Goal: Transaction & Acquisition: Purchase product/service

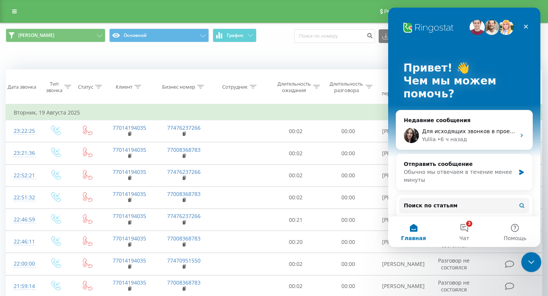
click at [529, 258] on icon "Закрыть службу сообщений Intercom" at bounding box center [530, 261] width 9 height 9
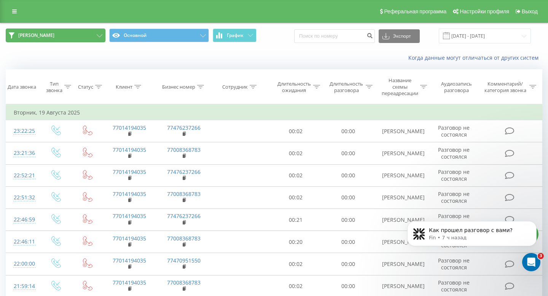
click at [97, 33] on button "Сергей Астана" at bounding box center [56, 36] width 100 height 14
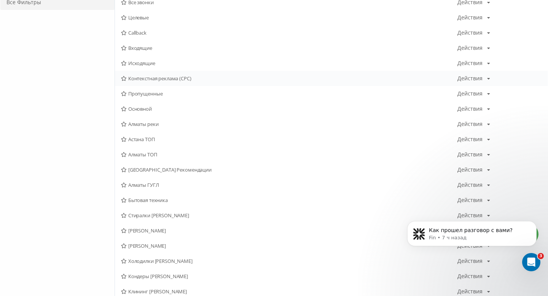
scroll to position [94, 0]
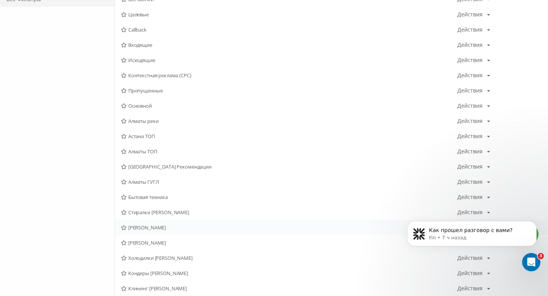
click at [172, 231] on div "Сергей Алматы Действия Редактировать Копировать Удалить По умолчанию Поделиться" at bounding box center [331, 227] width 433 height 15
click at [166, 231] on div "Сергей Алматы Действия Редактировать Копировать Удалить По умолчанию Поделиться" at bounding box center [331, 227] width 433 height 15
click at [153, 230] on span "[PERSON_NAME]" at bounding box center [289, 227] width 336 height 5
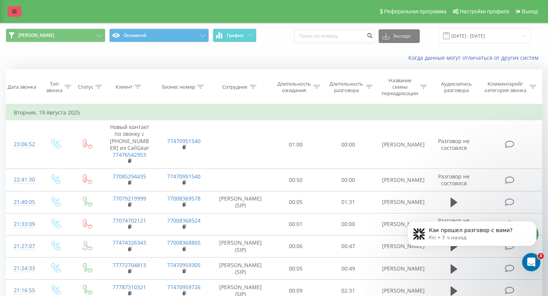
click at [21, 11] on div "Реферальная программа Настройки профиля Выход" at bounding box center [274, 11] width 548 height 23
click at [17, 21] on div "Реферальная программа Настройки профиля Выход" at bounding box center [274, 11] width 548 height 23
click at [17, 17] on div "Реферальная программа Настройки профиля Выход" at bounding box center [274, 11] width 548 height 23
click at [13, 12] on icon at bounding box center [14, 11] width 5 height 5
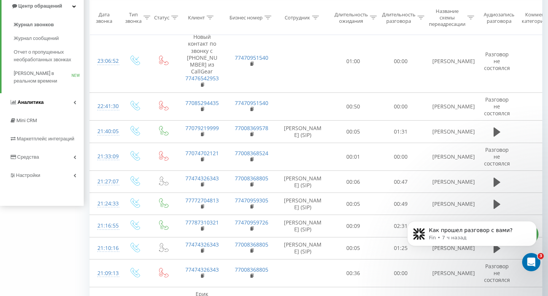
scroll to position [95, 0]
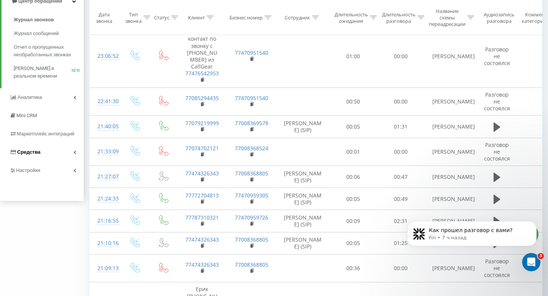
click at [43, 157] on link "Средства" at bounding box center [42, 152] width 84 height 18
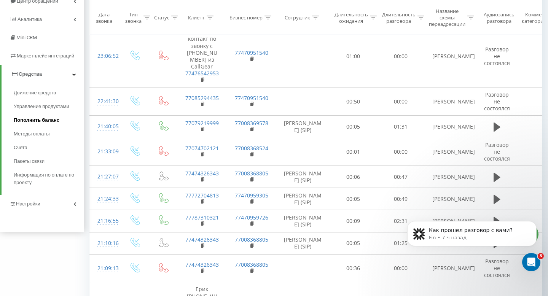
click at [37, 121] on span "Пополнить баланс" at bounding box center [37, 120] width 46 height 8
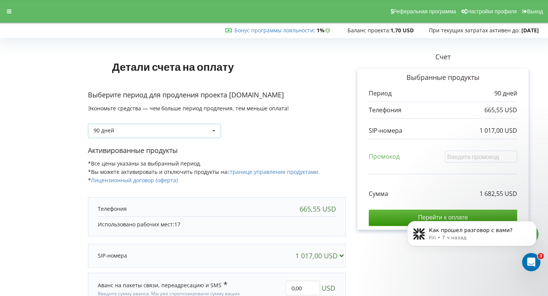
click at [188, 127] on div "90 дней Пополнить баланс без периода 30 дней" at bounding box center [154, 131] width 133 height 14
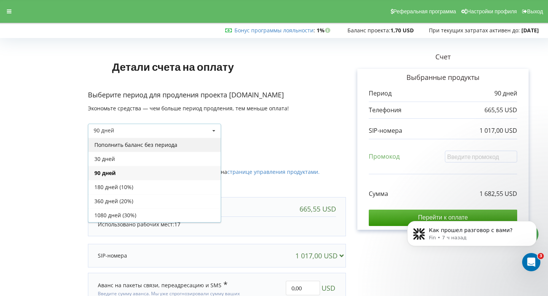
click at [153, 146] on div "Пополнить баланс без периода" at bounding box center [154, 145] width 132 height 14
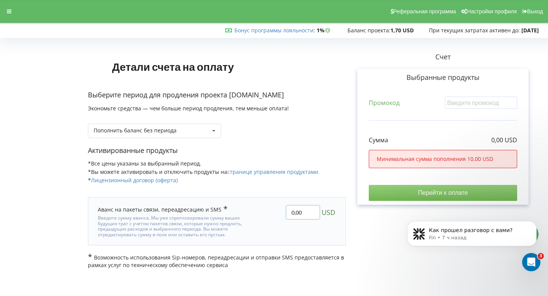
click at [304, 209] on input "0,00" at bounding box center [303, 212] width 34 height 14
type input "0"
type input "50"
click at [337, 170] on div "Детали счета на оплату Выберите период для продления проекта shaqyr.kz Экономьт…" at bounding box center [274, 155] width 532 height 228
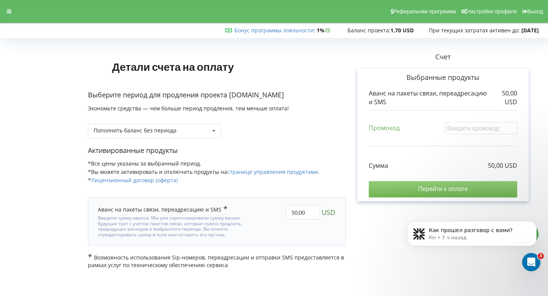
click at [409, 191] on input "Перейти к оплате" at bounding box center [443, 189] width 148 height 16
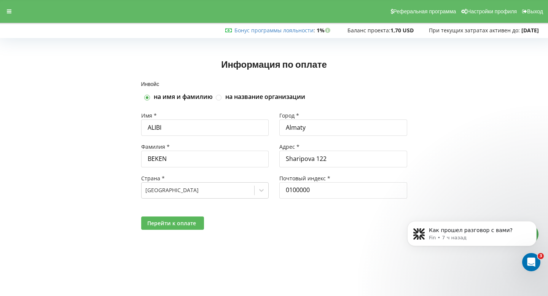
click at [183, 224] on span "Перейти к оплате" at bounding box center [171, 223] width 49 height 7
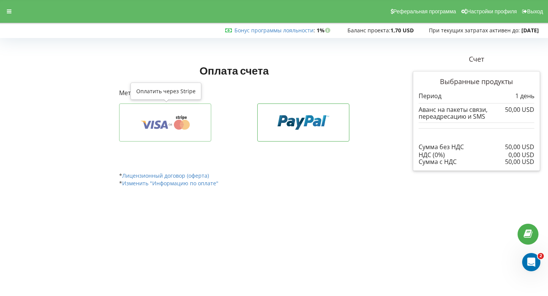
click at [167, 132] on button at bounding box center [165, 123] width 92 height 38
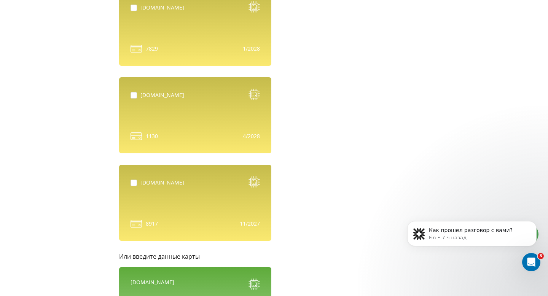
scroll to position [613, 0]
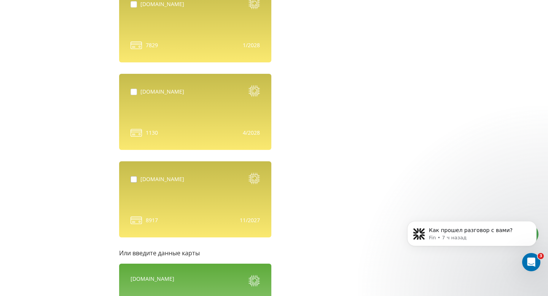
click at [131, 176] on label at bounding box center [136, 176] width 10 height 0
checkbox input "true"
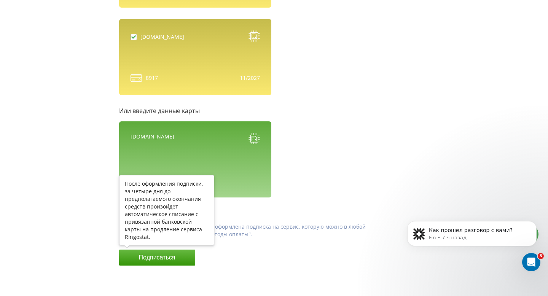
click at [172, 258] on button "Подписаться" at bounding box center [157, 258] width 76 height 16
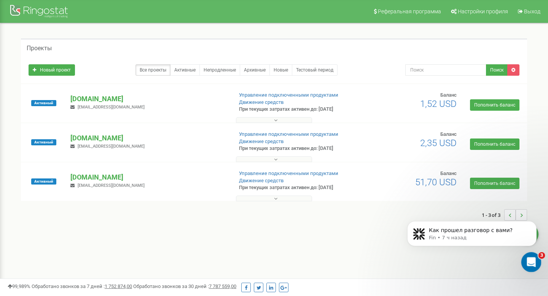
click html
click at [523, 255] on div "Открыть службу сообщений Intercom" at bounding box center [530, 261] width 25 height 25
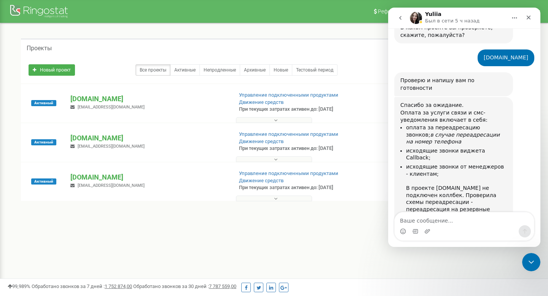
scroll to position [3244, 0]
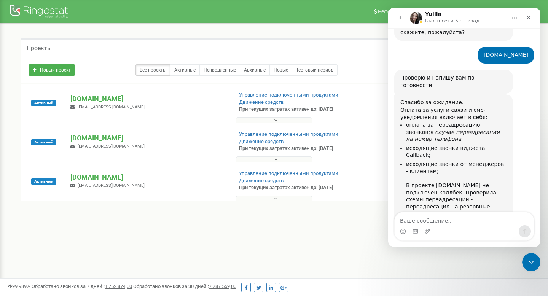
click at [444, 215] on textarea "Ваше сообщение..." at bounding box center [464, 218] width 139 height 13
type textarea "Х"
click at [400, 19] on icon "go back" at bounding box center [400, 18] width 2 height 4
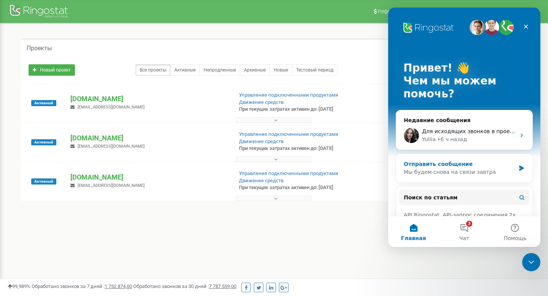
click at [421, 165] on div "Отправить сообщение" at bounding box center [460, 164] width 112 height 8
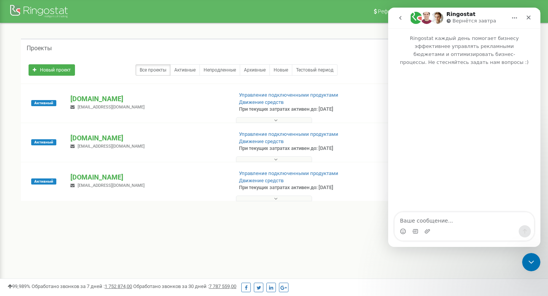
click at [441, 218] on textarea "Ваше сообщение..." at bounding box center [464, 218] width 139 height 13
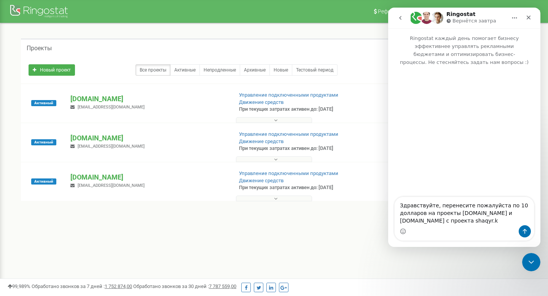
type textarea "Здравствуйте, перенесите пожалуйста по 10 долларов на проекты shaqyr2.kz и shaq…"
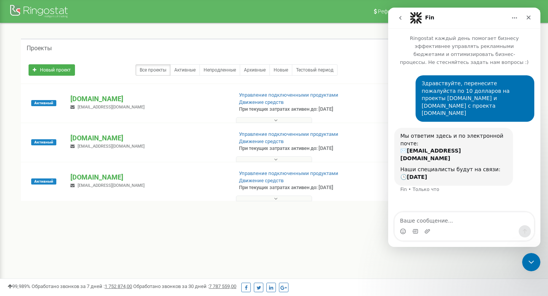
click at [246, 225] on div "1 - 3 of 3" at bounding box center [274, 215] width 506 height 27
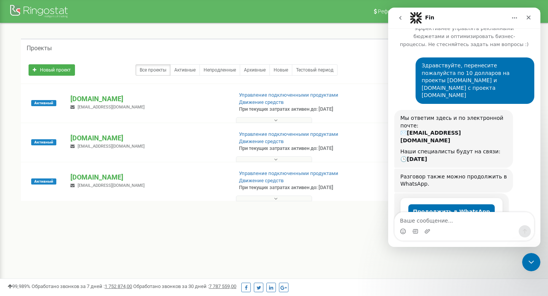
scroll to position [29, 0]
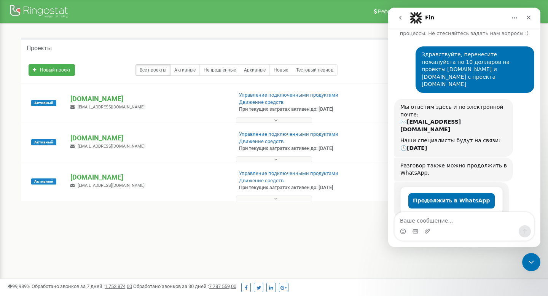
click at [269, 198] on button at bounding box center [274, 199] width 76 height 6
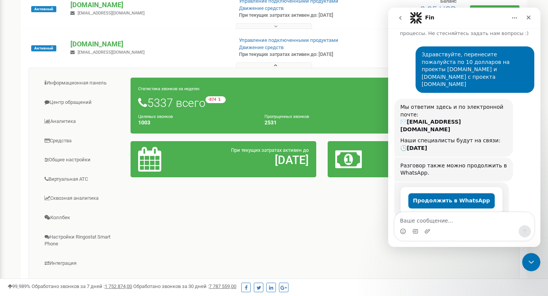
scroll to position [147, 0]
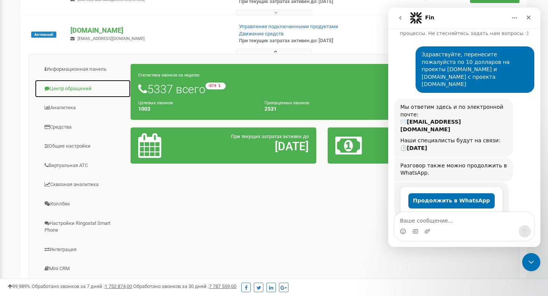
click at [63, 85] on link "Центр обращений" at bounding box center [83, 89] width 96 height 19
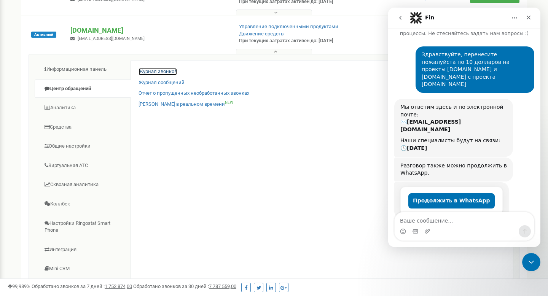
click at [154, 70] on link "Журнал звонков" at bounding box center [158, 71] width 38 height 7
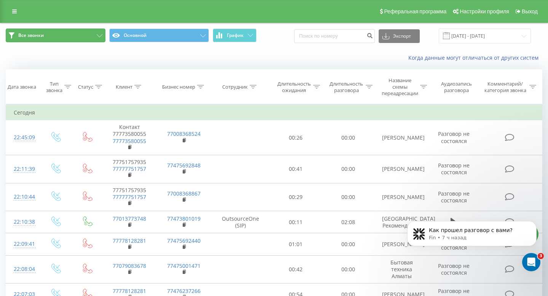
click at [93, 40] on button "Все звонки" at bounding box center [56, 36] width 100 height 14
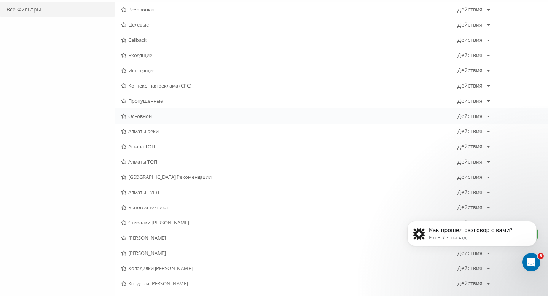
scroll to position [111, 0]
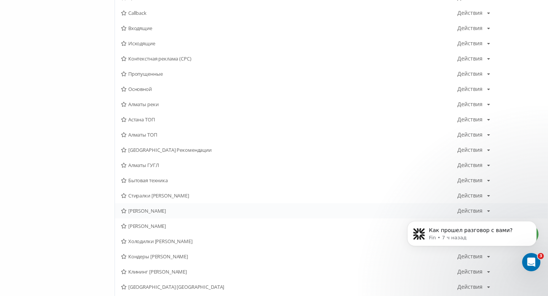
click at [171, 217] on div "Сергей Алматы Действия Редактировать Копировать Удалить По умолчанию Поделиться" at bounding box center [331, 210] width 433 height 15
click at [165, 212] on span "[PERSON_NAME]" at bounding box center [289, 210] width 336 height 5
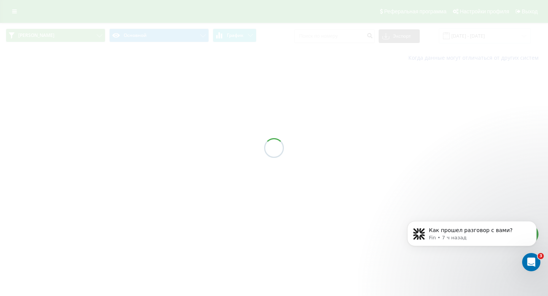
click at [165, 212] on div at bounding box center [274, 148] width 548 height 296
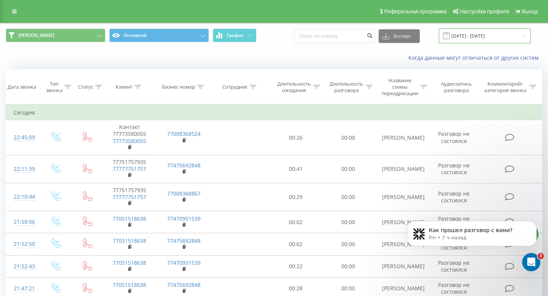
click at [469, 37] on input "[DATE] - [DATE]" at bounding box center [485, 36] width 92 height 15
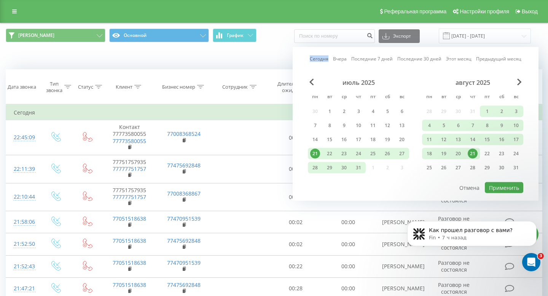
click at [347, 55] on div "Сегодня Вчера Последние 7 дней Последние 30 дней Этот месяц Предыдущий месяц" at bounding box center [416, 59] width 212 height 8
click at [346, 58] on link "Вчера" at bounding box center [340, 58] width 14 height 7
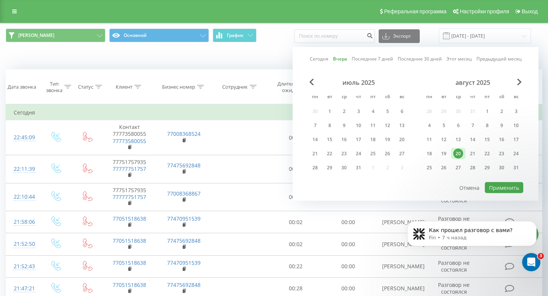
click at [496, 180] on div "июль 2025 пн вт ср чт пт сб вс 30 1 2 3 4 5 6 7 8 9 10 11 12 13 14 15 16 17 18 …" at bounding box center [415, 130] width 215 height 103
click at [496, 181] on div "июль 2025 пн вт ср чт пт сб вс 30 1 2 3 4 5 6 7 8 9 10 11 12 13 14 15 16 17 18 …" at bounding box center [415, 130] width 215 height 103
click at [496, 185] on button "Применить" at bounding box center [504, 187] width 38 height 11
type input "20.08.2025 - 20.08.2025"
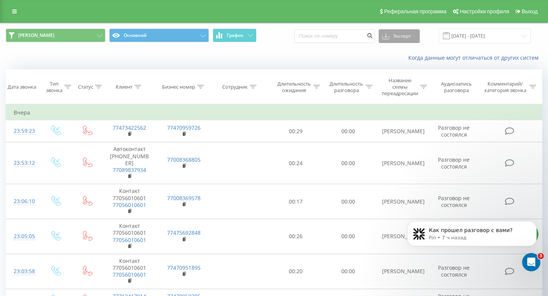
click at [403, 41] on button "Экспорт" at bounding box center [399, 36] width 41 height 14
click at [403, 62] on div ".xls" at bounding box center [399, 64] width 40 height 14
click at [408, 41] on button "Экспорт" at bounding box center [399, 36] width 41 height 14
click at [394, 63] on span ".xls" at bounding box center [389, 63] width 8 height 7
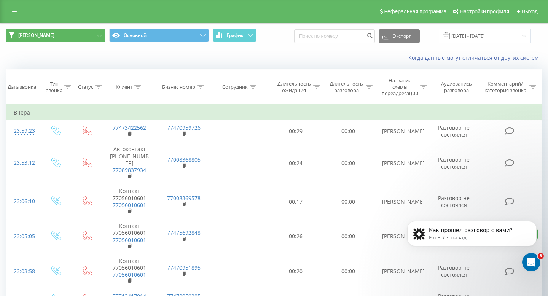
click at [94, 38] on button "Сергей Алматы" at bounding box center [56, 36] width 100 height 14
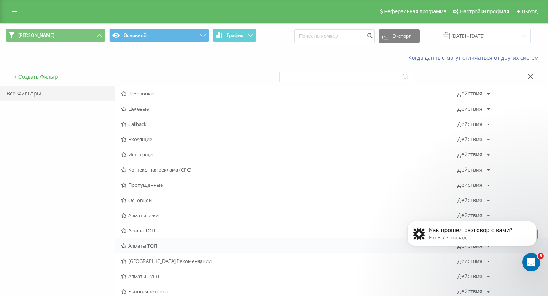
click at [150, 244] on span "Алматы ТОП" at bounding box center [289, 245] width 336 height 5
click at [149, 244] on span "Алматы ТОП" at bounding box center [289, 245] width 336 height 5
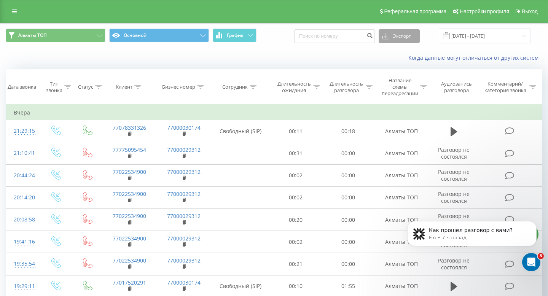
click at [420, 41] on button "Экспорт" at bounding box center [399, 36] width 41 height 14
click at [405, 63] on div ".xls" at bounding box center [399, 64] width 40 height 14
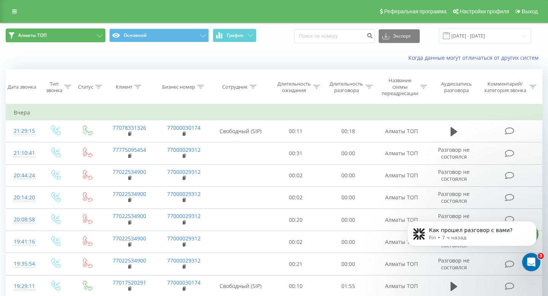
click at [84, 35] on button "Алматы ТОП" at bounding box center [56, 36] width 100 height 14
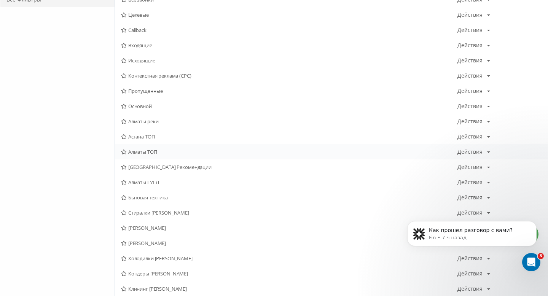
scroll to position [94, 0]
click at [150, 242] on span "Сергей Астана" at bounding box center [289, 242] width 336 height 5
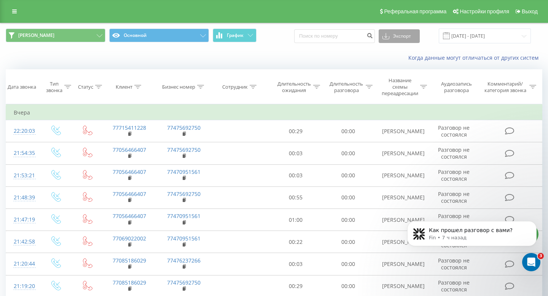
click at [401, 41] on button "Экспорт" at bounding box center [399, 36] width 41 height 14
click at [394, 61] on span ".xls" at bounding box center [389, 63] width 8 height 7
click at [17, 14] on link at bounding box center [15, 11] width 14 height 11
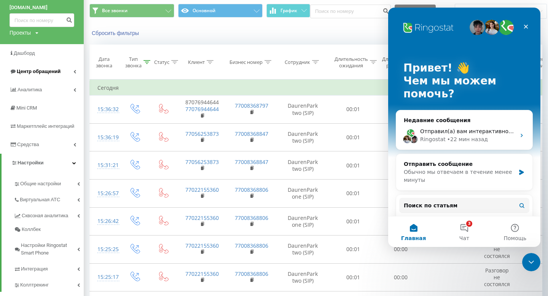
click at [50, 65] on link "Центр обращений" at bounding box center [42, 71] width 84 height 18
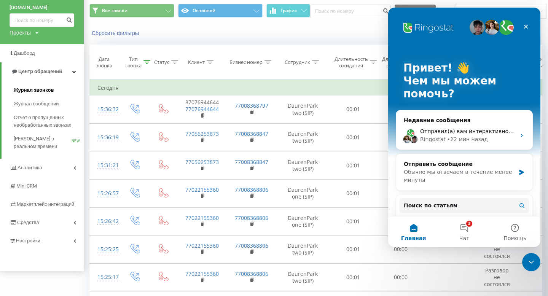
click at [53, 89] on span "Журнал звонков" at bounding box center [34, 90] width 40 height 8
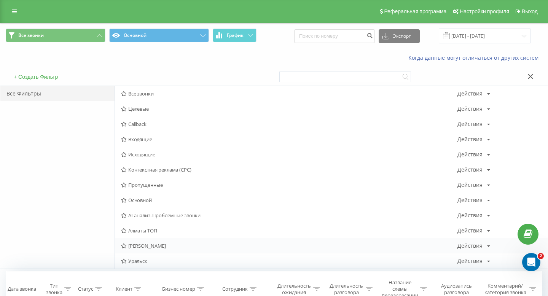
click at [144, 243] on span "[PERSON_NAME]" at bounding box center [289, 245] width 336 height 5
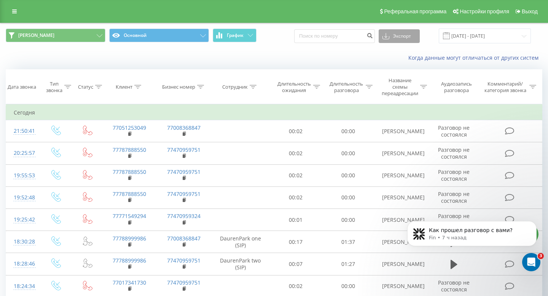
click at [415, 39] on button "Экспорт" at bounding box center [399, 36] width 41 height 14
click at [404, 64] on div ".xls" at bounding box center [399, 64] width 40 height 14
click at [486, 32] on input "[DATE] - [DATE]" at bounding box center [485, 36] width 92 height 15
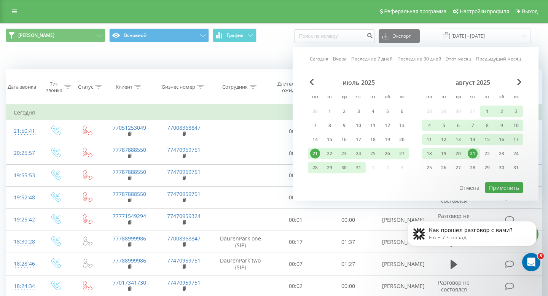
click at [343, 63] on div "Сегодня Вчера Последние 7 дней Последние 30 дней Этот месяц Предыдущий месяц ию…" at bounding box center [416, 124] width 246 height 154
click at [343, 61] on link "Вчера" at bounding box center [340, 58] width 14 height 7
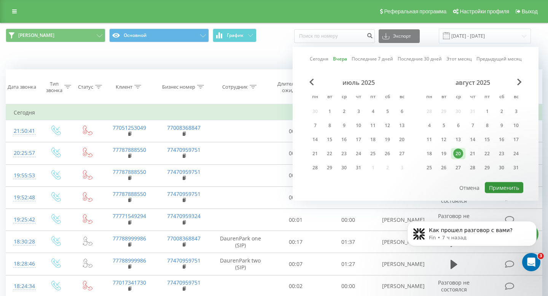
click at [505, 187] on button "Применить" at bounding box center [504, 187] width 38 height 11
type input "20.08.2025 - 20.08.2025"
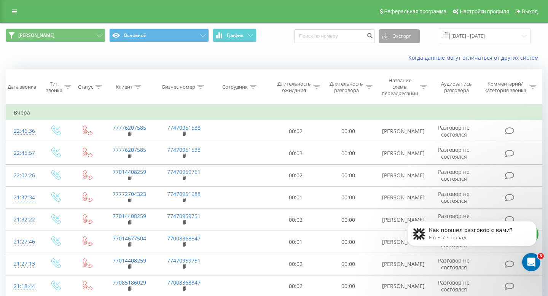
click at [414, 40] on button "Экспорт" at bounding box center [399, 36] width 41 height 14
click at [402, 67] on div ".xls" at bounding box center [399, 64] width 40 height 14
click at [18, 14] on link at bounding box center [15, 11] width 14 height 11
